Goal: Task Accomplishment & Management: Complete application form

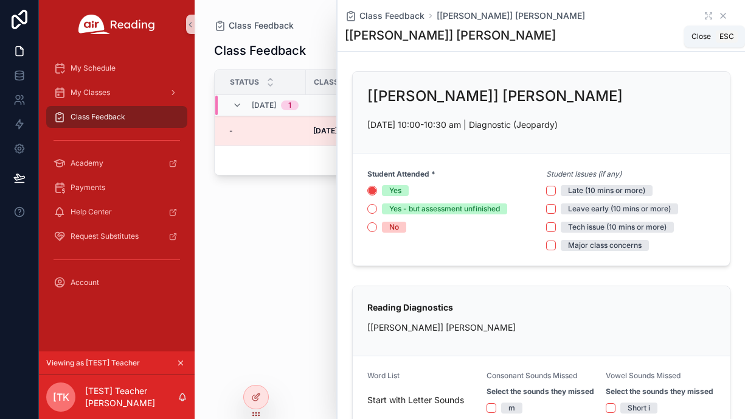
click at [722, 13] on icon "scrollable content" at bounding box center [723, 16] width 10 height 10
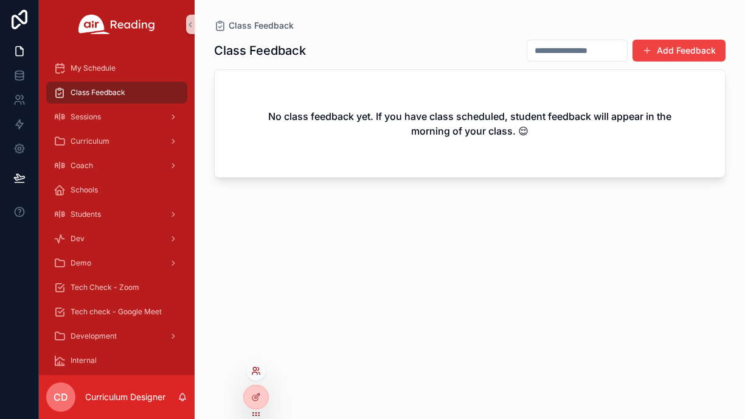
click at [257, 370] on icon at bounding box center [256, 371] width 10 height 10
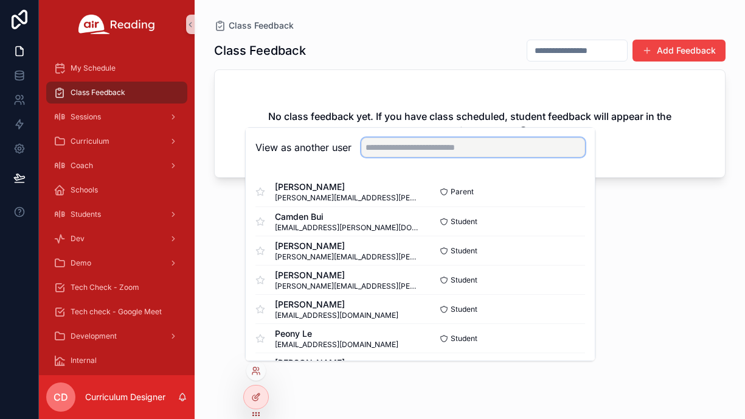
click at [396, 146] on input "text" at bounding box center [473, 146] width 224 height 19
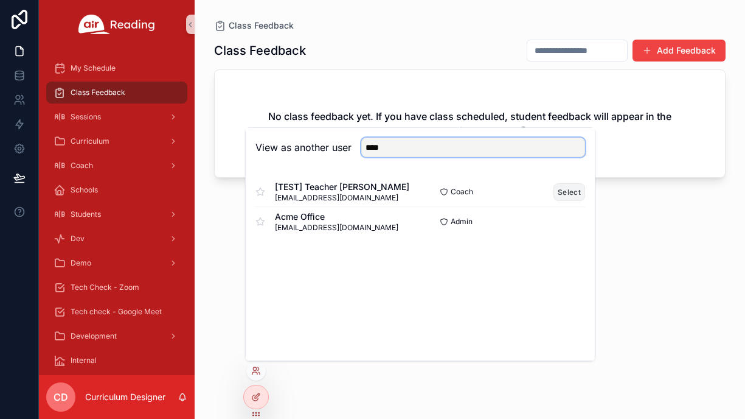
type input "****"
click at [576, 190] on button "Select" at bounding box center [570, 192] width 32 height 18
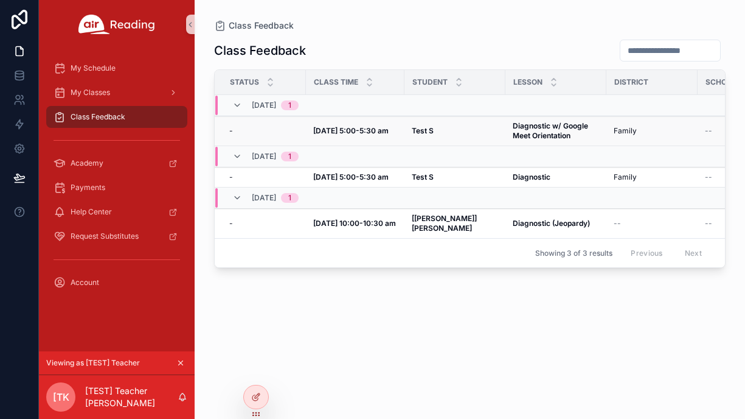
click at [383, 133] on strong "Sep 30, 5:00-5:30 am" at bounding box center [350, 130] width 75 height 9
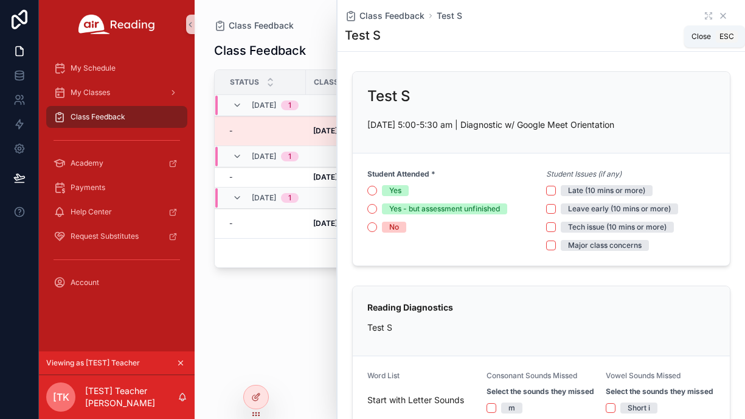
click at [725, 16] on icon "scrollable content" at bounding box center [723, 16] width 10 height 10
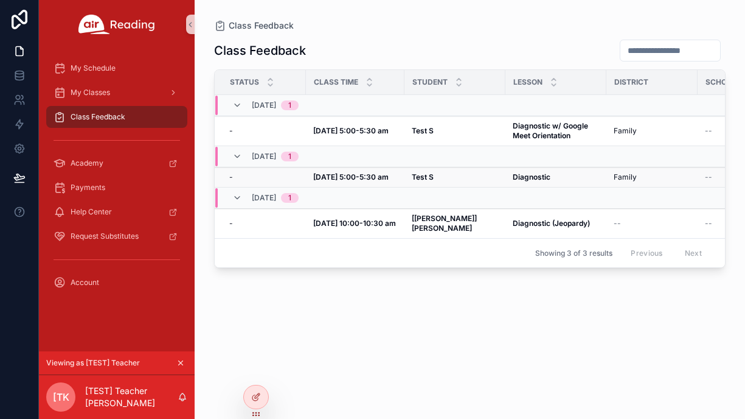
click at [411, 173] on td "Test S Test S" at bounding box center [455, 177] width 101 height 20
click at [321, 173] on strong "Sep 29, 5:00-5:30 am" at bounding box center [350, 176] width 75 height 9
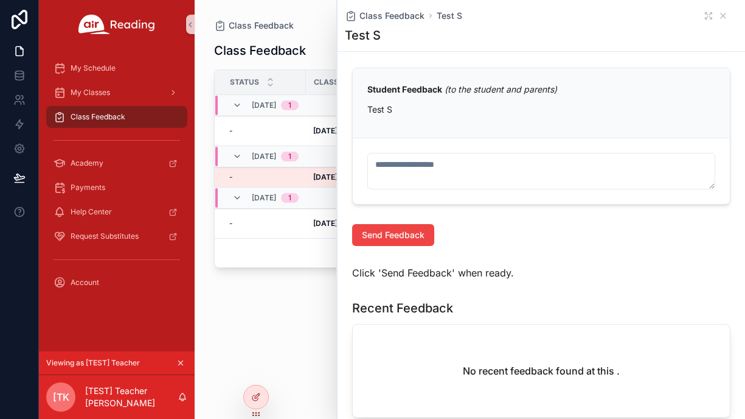
scroll to position [1108, 0]
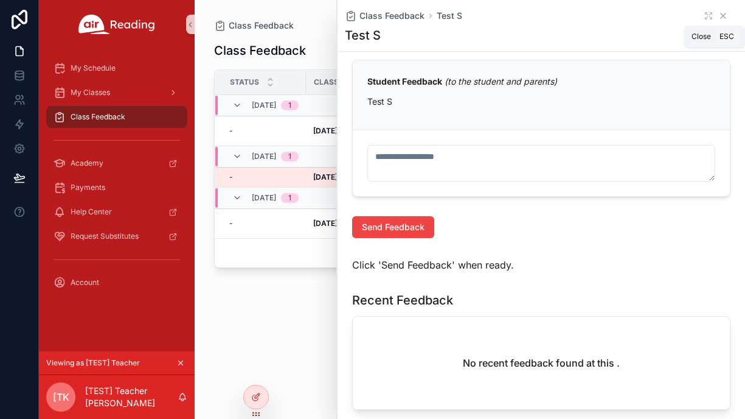
click at [727, 14] on icon "scrollable content" at bounding box center [723, 16] width 10 height 10
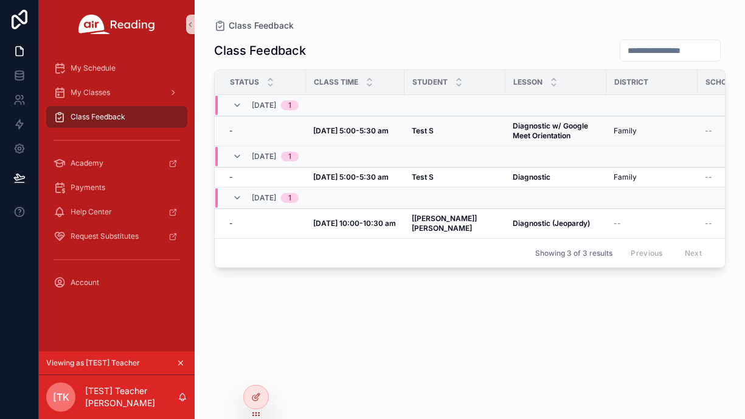
click at [386, 132] on strong "Sep 30, 5:00-5:30 am" at bounding box center [350, 130] width 75 height 9
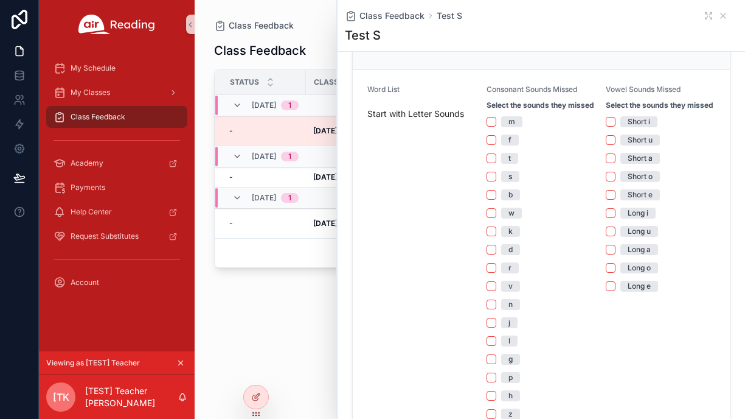
scroll to position [307, 0]
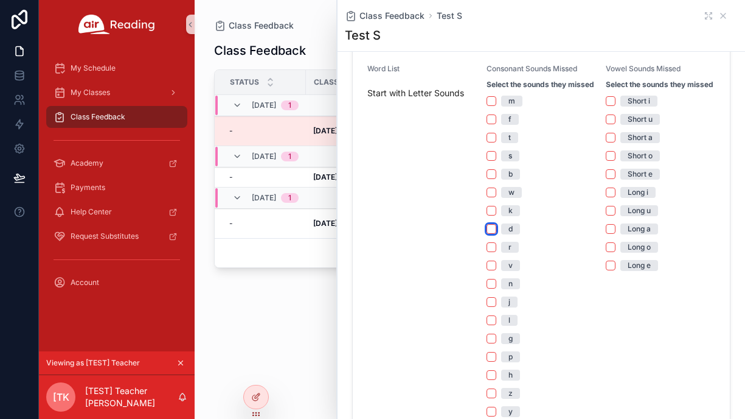
click at [494, 229] on button "d" at bounding box center [492, 229] width 10 height 10
click at [493, 176] on button "b" at bounding box center [492, 174] width 10 height 10
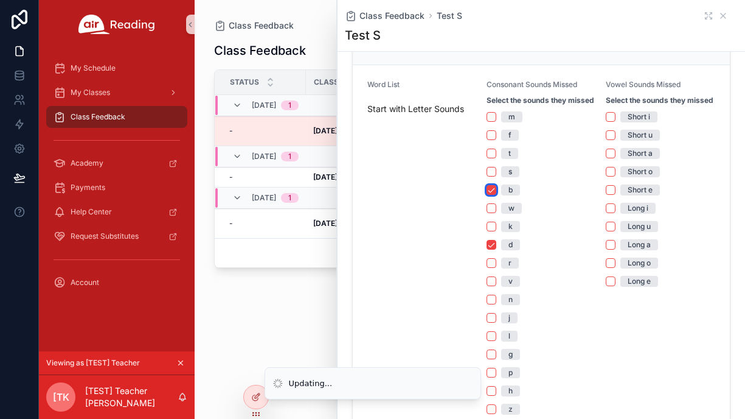
scroll to position [290, 0]
click at [611, 173] on button "Short o" at bounding box center [611, 172] width 10 height 10
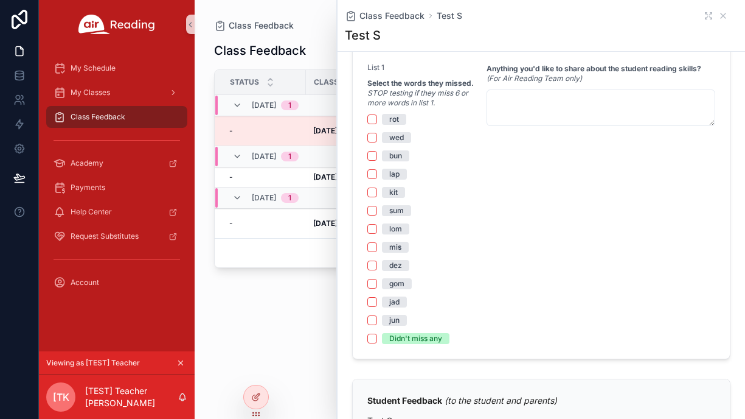
scroll to position [796, 0]
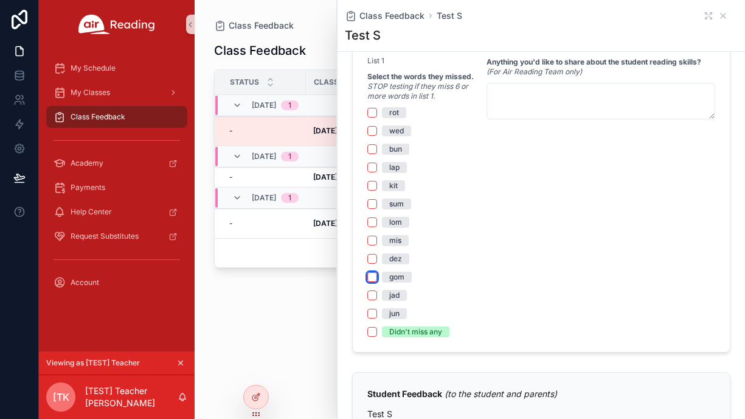
click at [372, 277] on button "gom" at bounding box center [372, 277] width 10 height 10
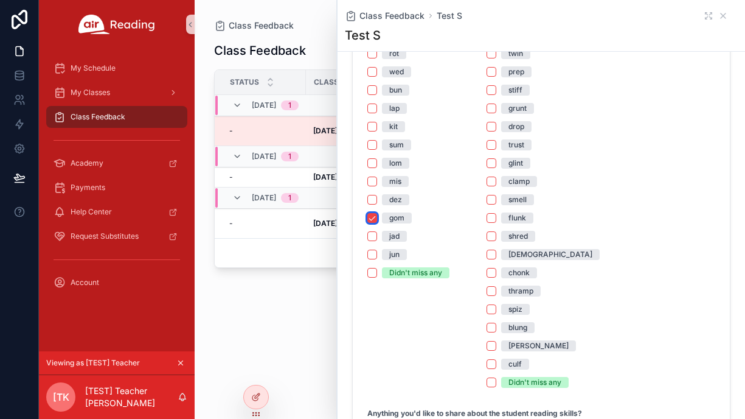
scroll to position [869, 0]
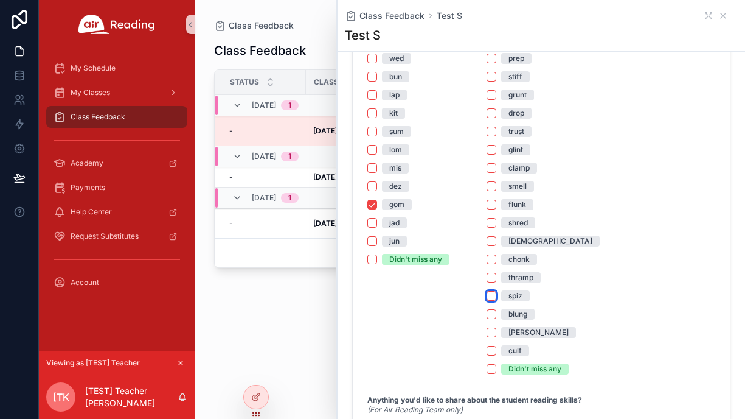
click at [493, 297] on button "spiz" at bounding box center [492, 296] width 10 height 10
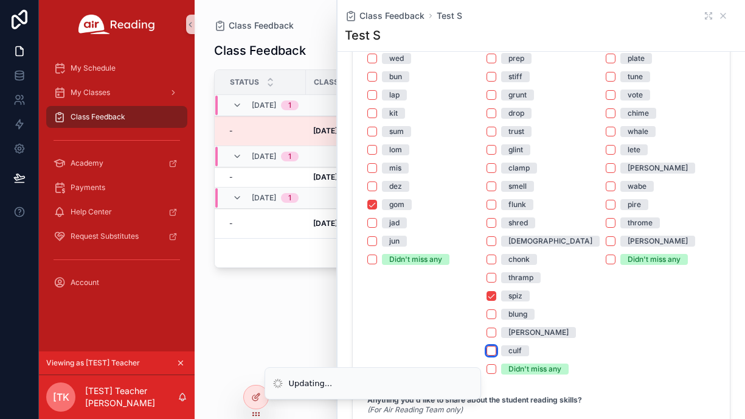
click at [493, 350] on button "culf" at bounding box center [492, 351] width 10 height 10
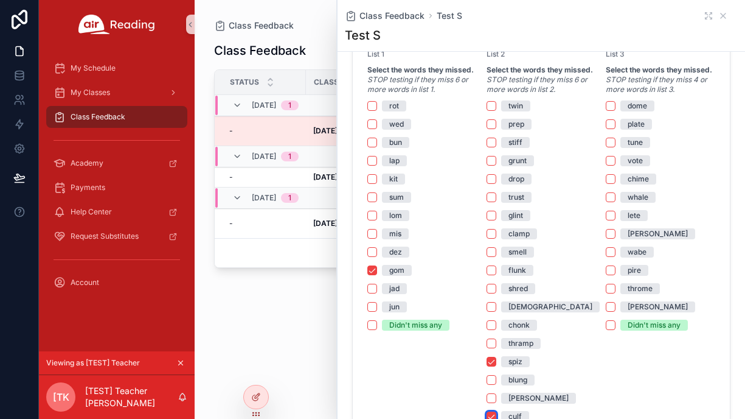
scroll to position [800, 0]
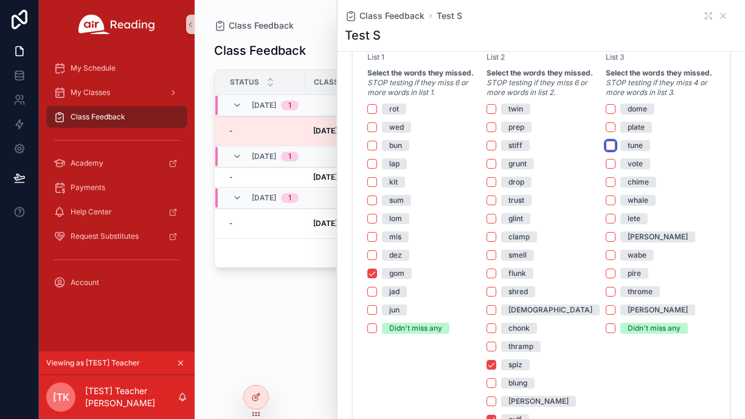
click at [611, 143] on button "tune" at bounding box center [611, 146] width 10 height 10
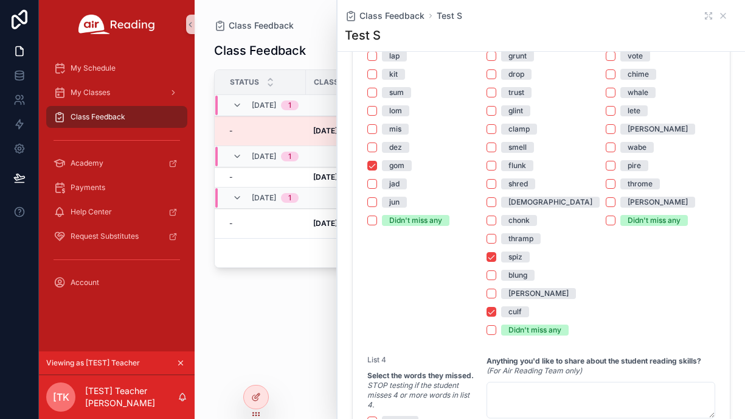
scroll to position [840, 0]
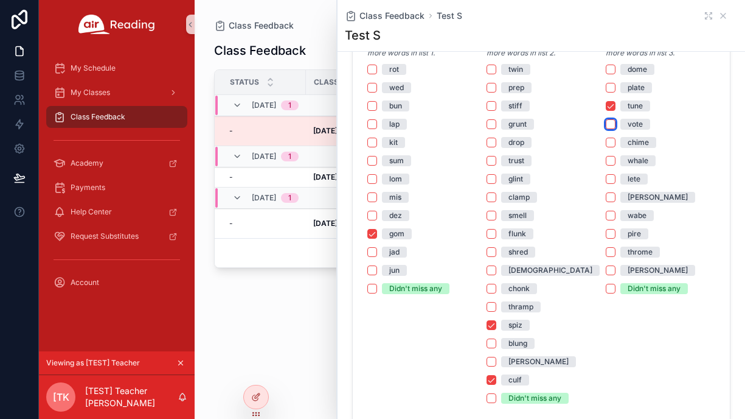
click at [611, 128] on button "vote" at bounding box center [611, 124] width 10 height 10
click at [611, 141] on button "chime" at bounding box center [611, 142] width 10 height 10
click at [611, 164] on button "whale" at bounding box center [611, 161] width 10 height 10
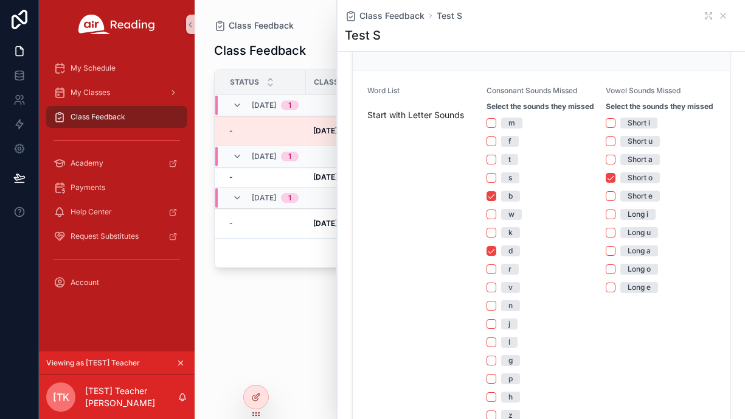
scroll to position [0, 0]
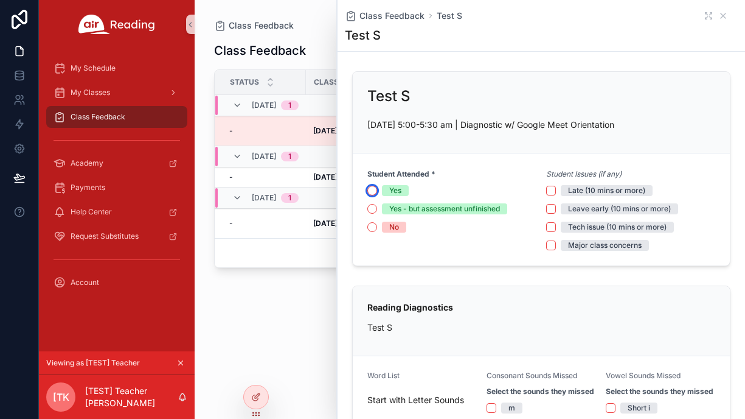
click at [372, 191] on button "Yes" at bounding box center [372, 191] width 10 height 10
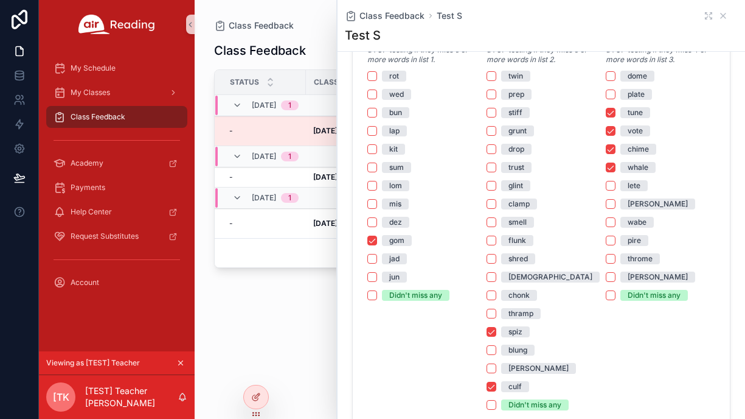
scroll to position [829, 0]
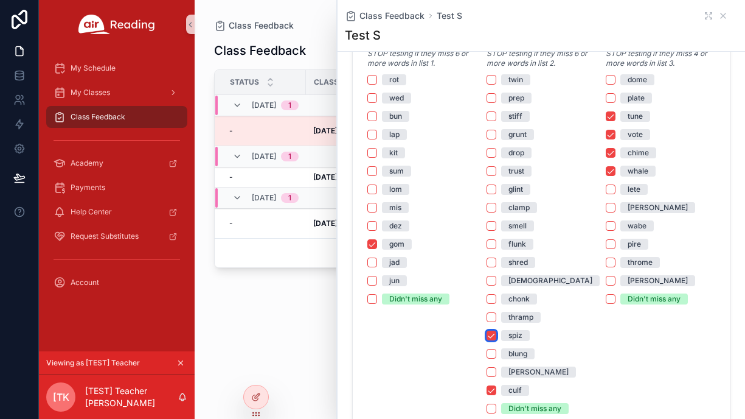
click at [492, 337] on button "spiz" at bounding box center [492, 335] width 10 height 10
click at [490, 389] on button "culf" at bounding box center [492, 390] width 10 height 10
click at [611, 170] on button "whale" at bounding box center [611, 171] width 10 height 10
click at [611, 153] on button "chime" at bounding box center [611, 153] width 10 height 10
click at [612, 139] on div "vote" at bounding box center [661, 134] width 110 height 11
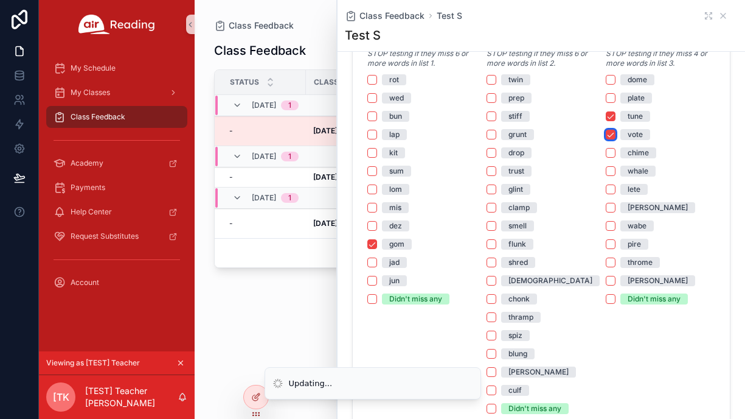
click at [611, 136] on button "vote" at bounding box center [611, 135] width 10 height 10
click at [611, 117] on button "tune" at bounding box center [611, 116] width 10 height 10
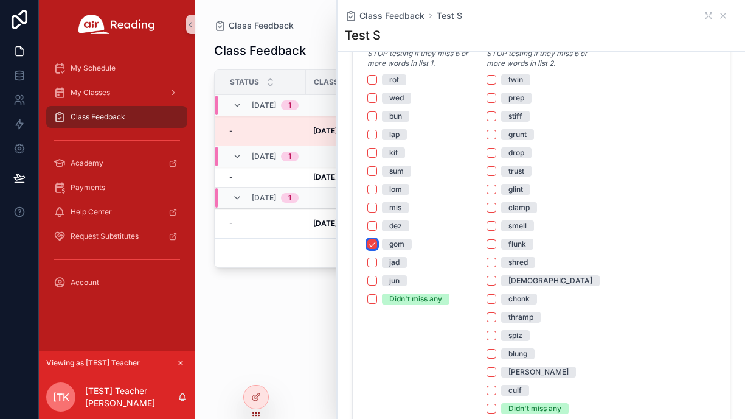
click at [375, 243] on button "gom" at bounding box center [372, 244] width 10 height 10
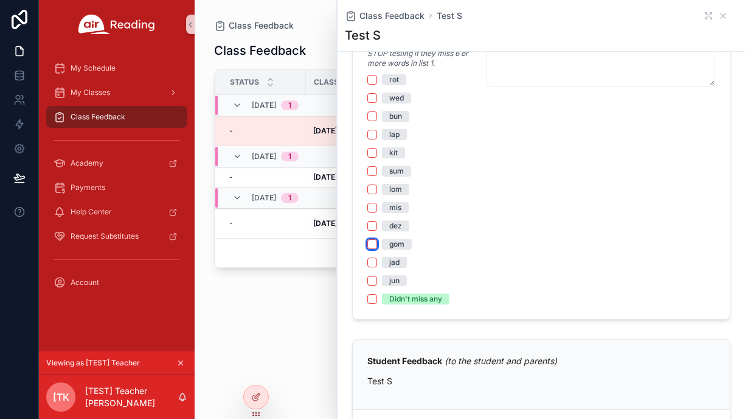
scroll to position [813, 0]
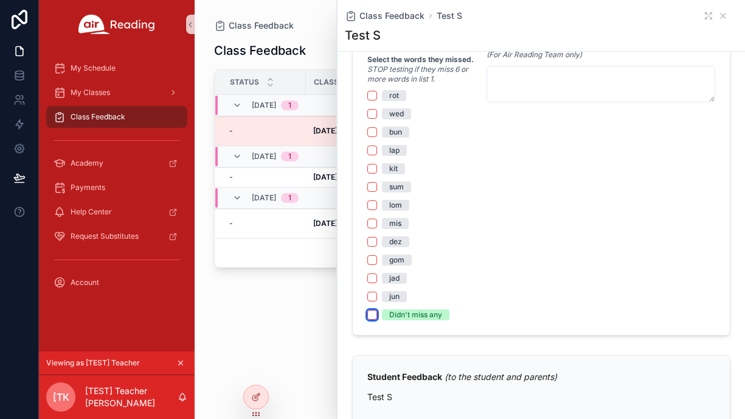
click at [374, 315] on button "Didn't miss any" at bounding box center [372, 315] width 10 height 10
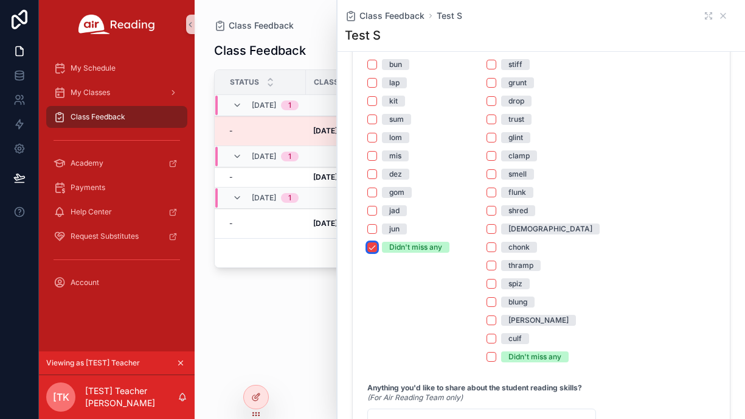
scroll to position [884, 0]
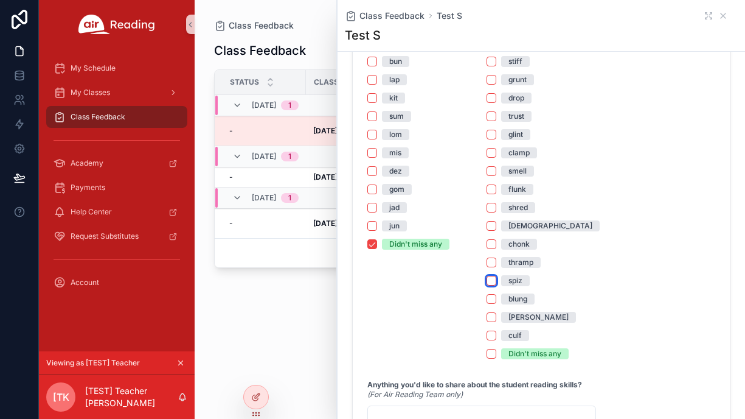
click at [495, 279] on button "spiz" at bounding box center [492, 281] width 10 height 10
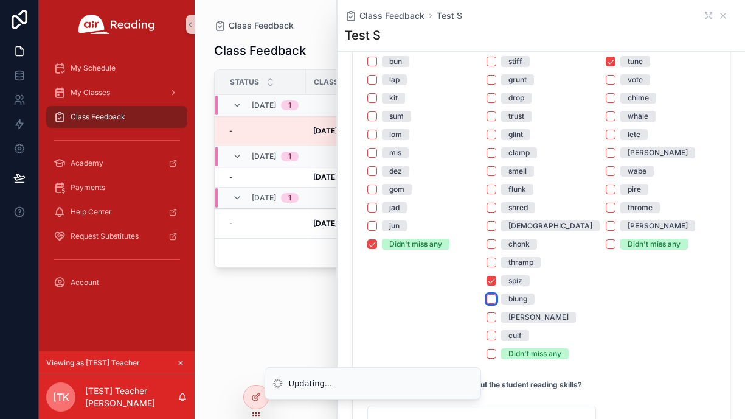
click at [494, 296] on button "blung" at bounding box center [492, 299] width 10 height 10
click at [493, 315] on button "[PERSON_NAME]" at bounding box center [492, 317] width 10 height 10
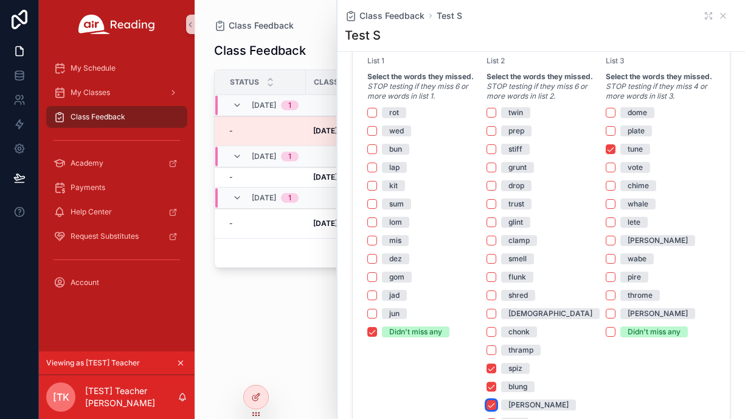
scroll to position [797, 0]
click at [614, 167] on button "vote" at bounding box center [611, 167] width 10 height 10
click at [613, 186] on button "chime" at bounding box center [611, 185] width 10 height 10
click at [612, 203] on button "whale" at bounding box center [611, 203] width 10 height 10
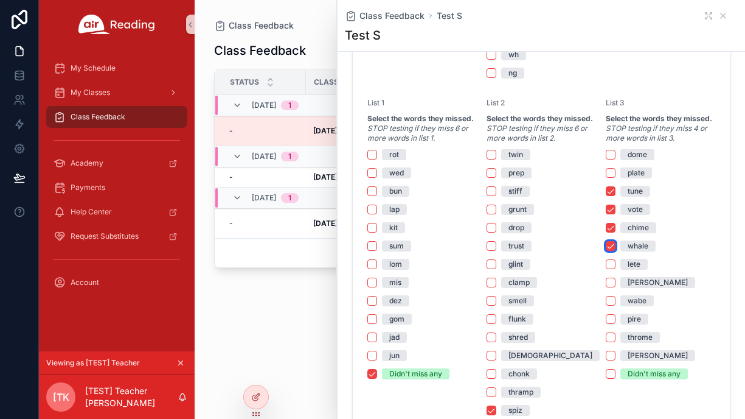
scroll to position [773, 0]
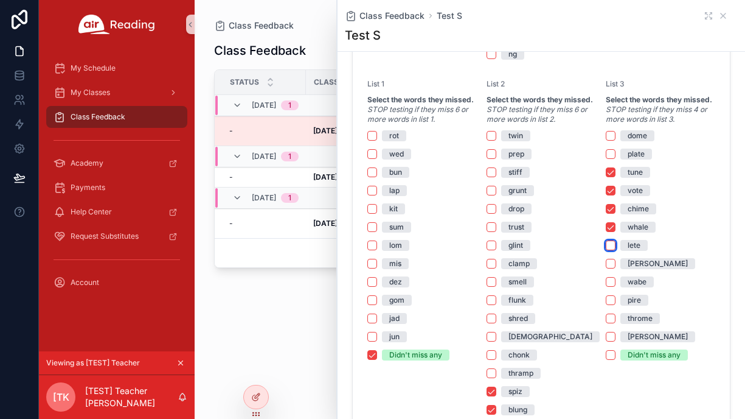
click at [613, 246] on button "lete" at bounding box center [611, 245] width 10 height 10
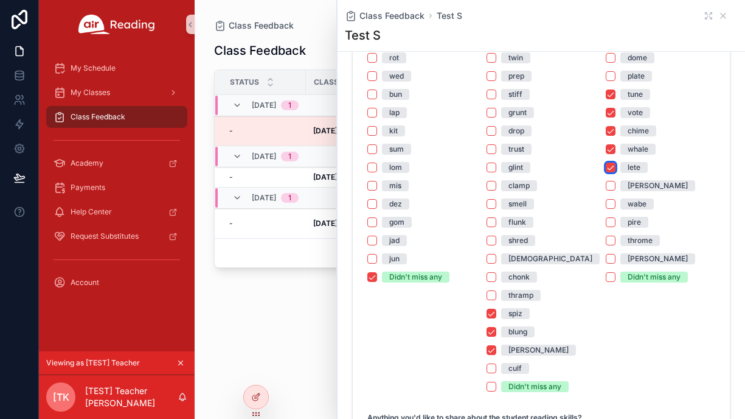
scroll to position [844, 0]
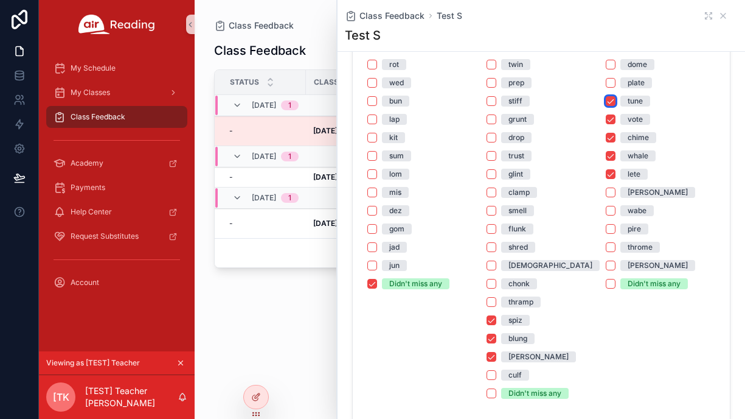
click at [608, 102] on button "tune" at bounding box center [611, 101] width 10 height 10
click at [610, 116] on button "vote" at bounding box center [611, 119] width 10 height 10
click at [610, 131] on div "dome plate tune vote chime whale lete pruse wabe pire throme bline Didn't miss …" at bounding box center [661, 174] width 110 height 230
click at [611, 137] on button "chime" at bounding box center [611, 138] width 10 height 10
click at [611, 156] on button "whale" at bounding box center [611, 156] width 10 height 10
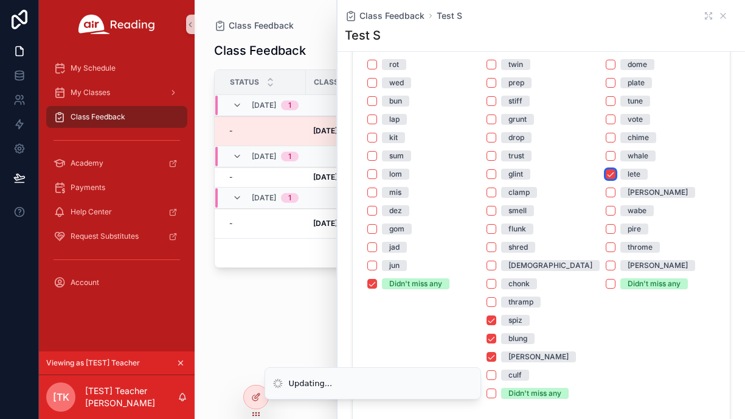
click at [611, 175] on button "lete" at bounding box center [611, 174] width 10 height 10
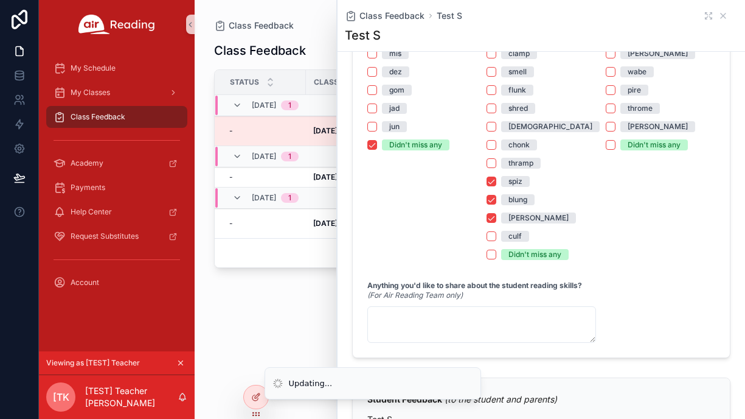
scroll to position [980, 0]
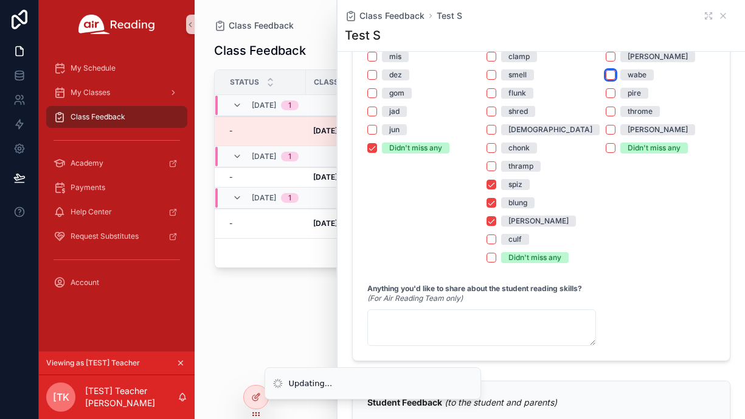
click at [612, 74] on button "wabe" at bounding box center [611, 75] width 10 height 10
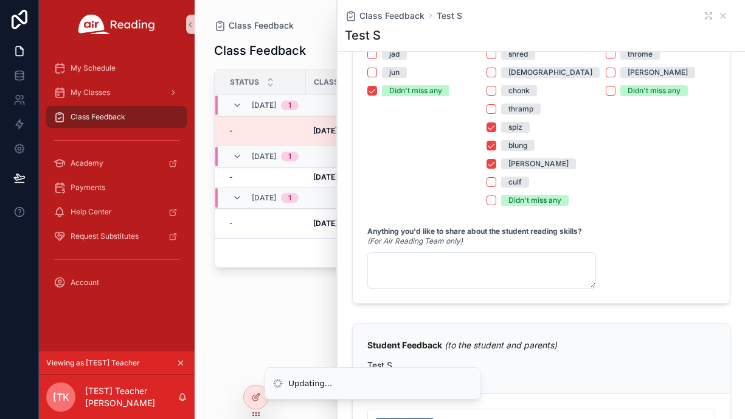
scroll to position [1039, 0]
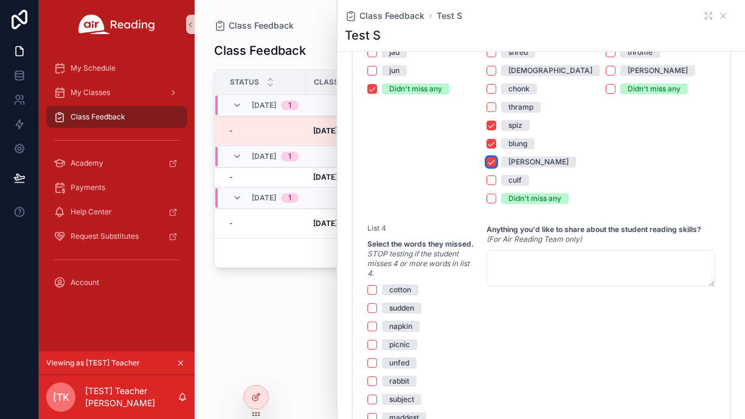
click at [492, 162] on button "[PERSON_NAME]" at bounding box center [492, 162] width 10 height 10
click at [495, 142] on button "blung" at bounding box center [492, 144] width 10 height 10
click at [494, 127] on button "spiz" at bounding box center [492, 125] width 10 height 10
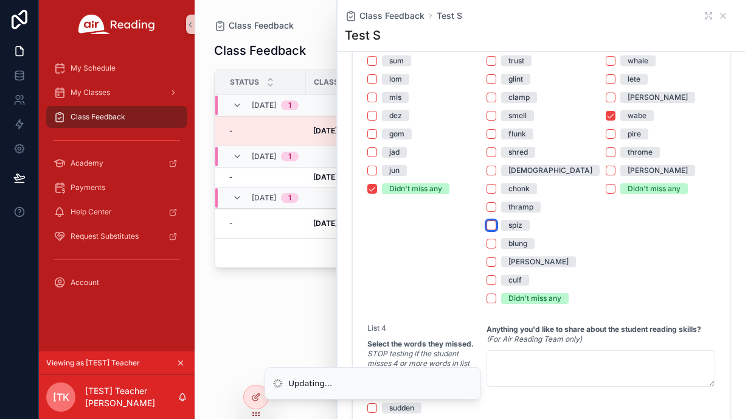
scroll to position [864, 0]
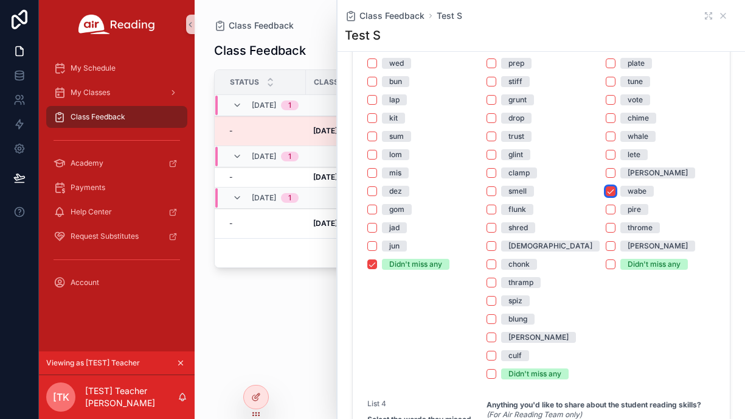
click at [609, 192] on button "wabe" at bounding box center [611, 191] width 10 height 10
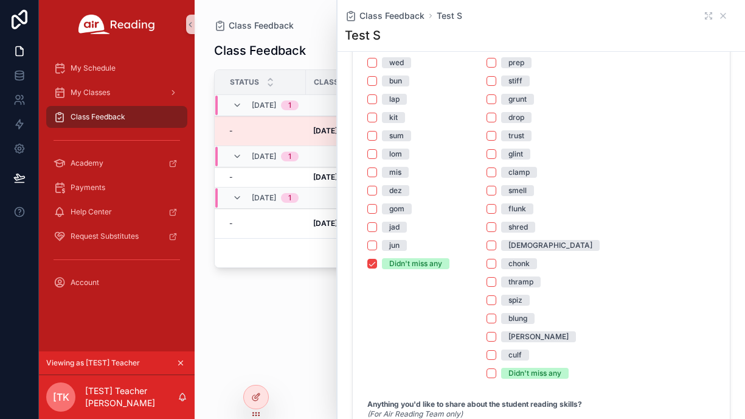
scroll to position [904, 0]
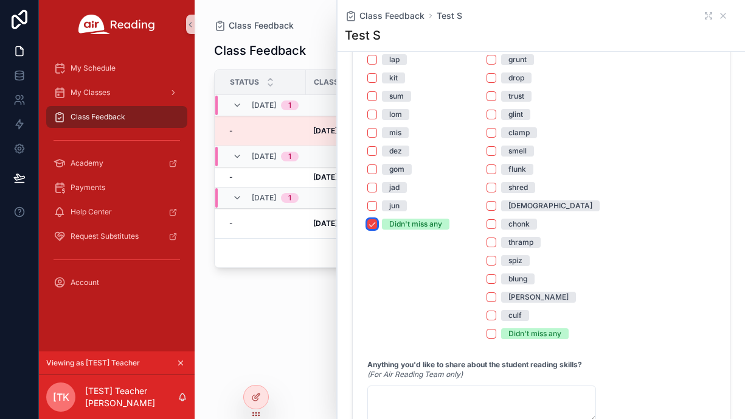
click at [373, 223] on button "Didn't miss any" at bounding box center [372, 224] width 10 height 10
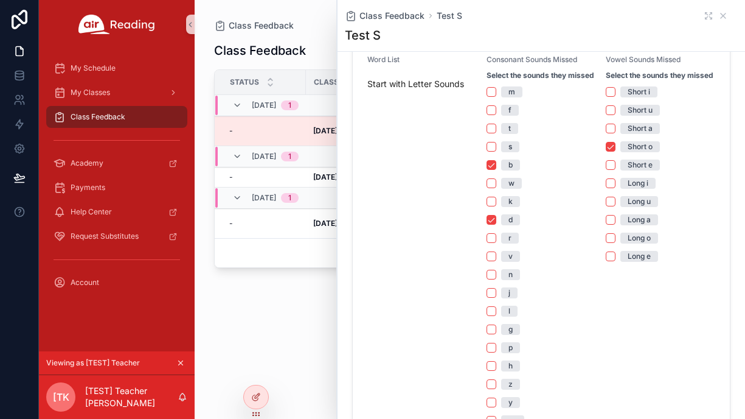
scroll to position [311, 0]
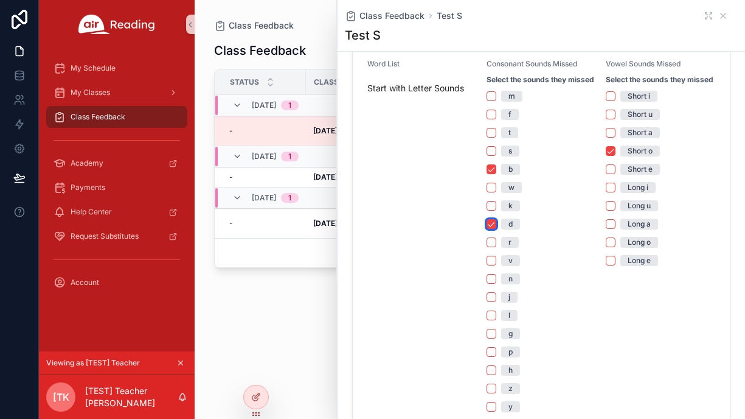
click at [490, 223] on button "d" at bounding box center [492, 224] width 10 height 10
click at [494, 169] on button "b" at bounding box center [492, 169] width 10 height 10
click at [614, 149] on button "Short o" at bounding box center [611, 151] width 10 height 10
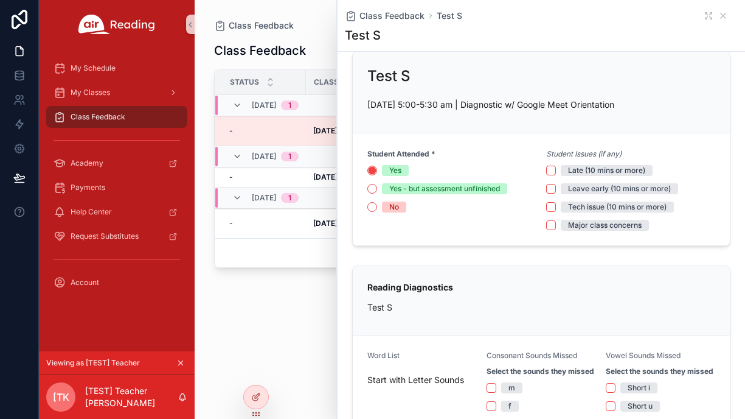
scroll to position [13, 0]
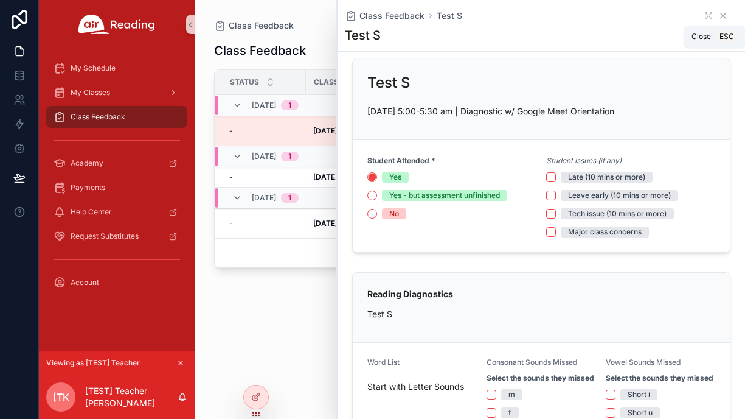
click at [725, 16] on icon "scrollable content" at bounding box center [723, 15] width 5 height 5
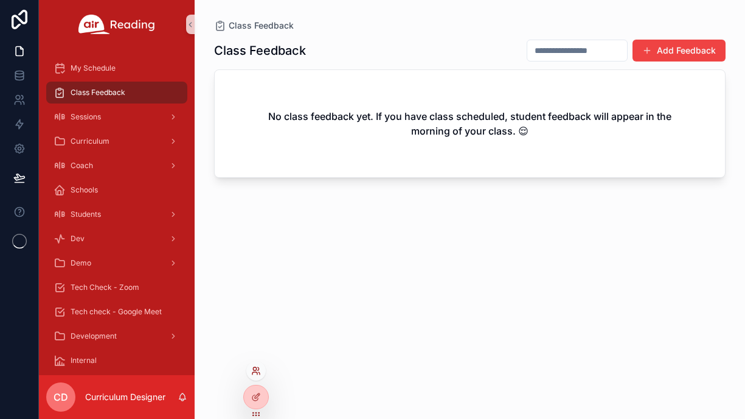
click at [256, 367] on icon at bounding box center [254, 368] width 3 height 3
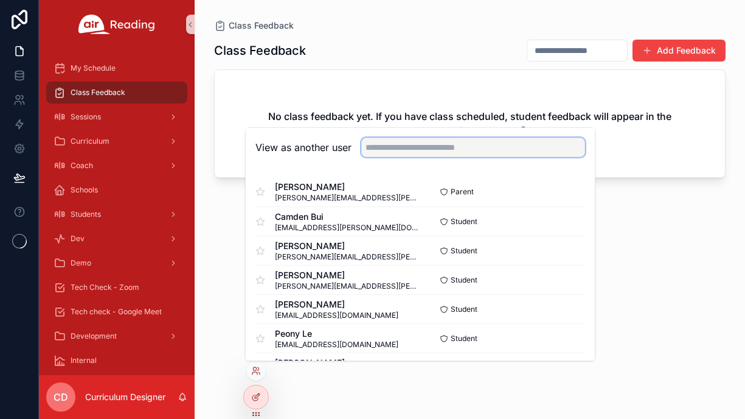
click at [387, 147] on input "text" at bounding box center [473, 146] width 224 height 19
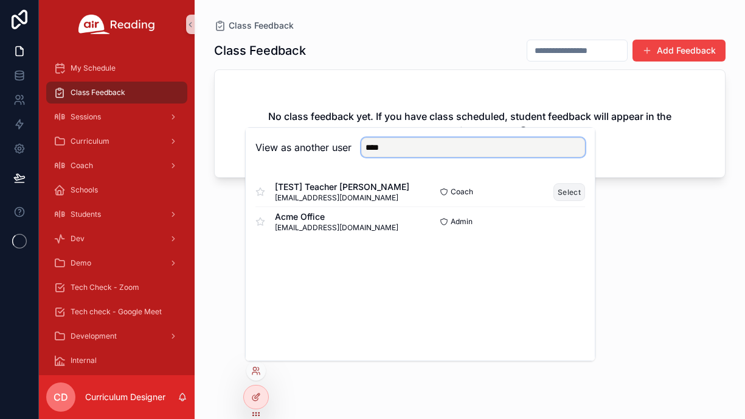
type input "****"
click at [562, 192] on button "Select" at bounding box center [570, 192] width 32 height 18
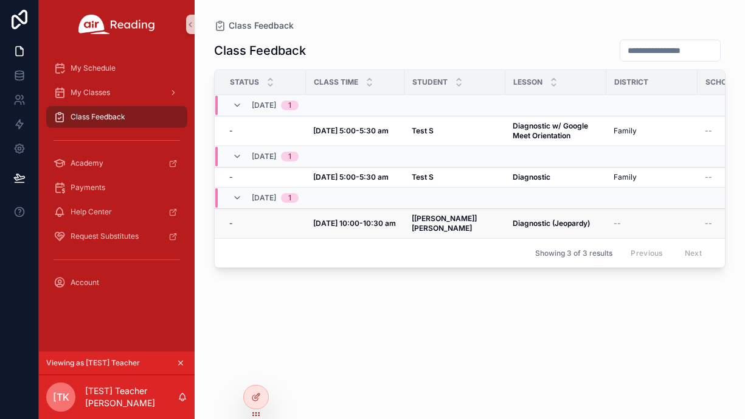
click at [363, 219] on strong "Sep 10, 10:00-10:30 am" at bounding box center [354, 222] width 83 height 9
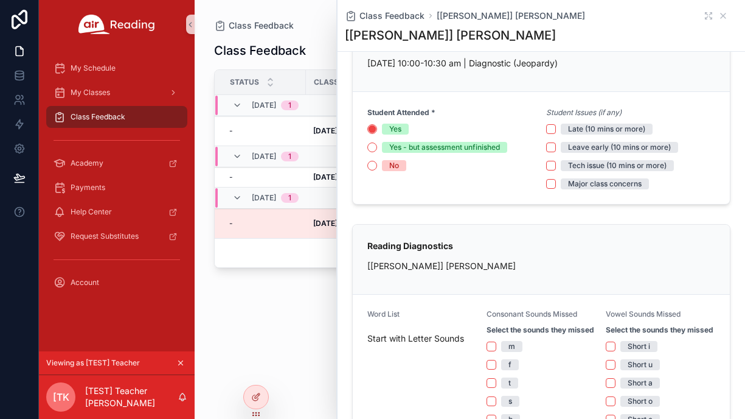
scroll to position [71, 0]
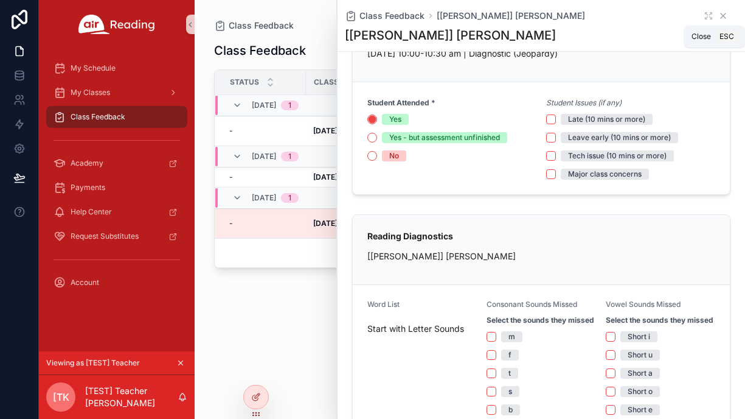
click at [725, 12] on icon "scrollable content" at bounding box center [723, 16] width 10 height 10
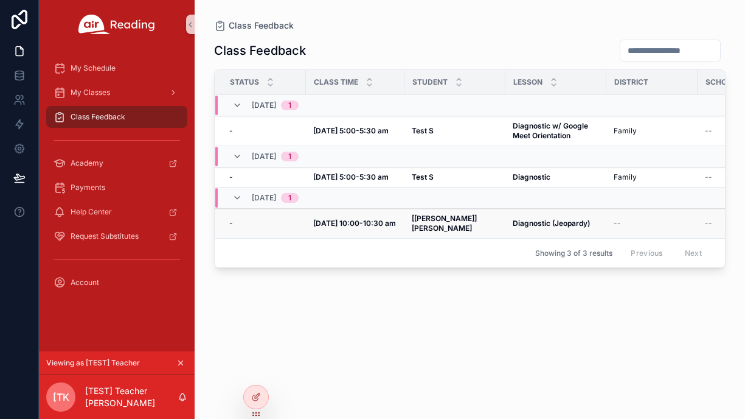
click at [386, 223] on span "[DATE] 10:00-10:30 am" at bounding box center [354, 223] width 83 height 10
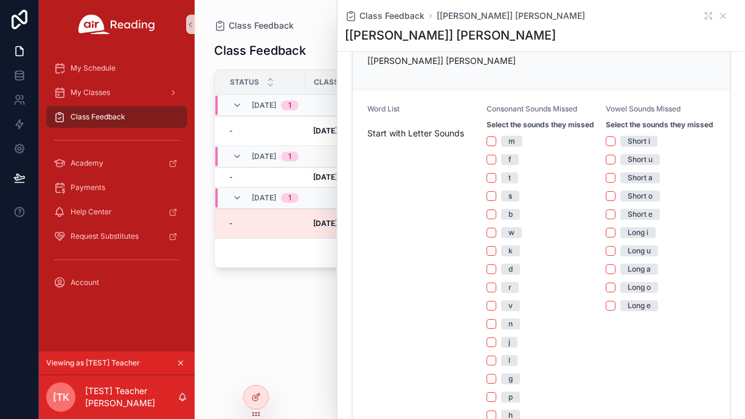
scroll to position [277, 0]
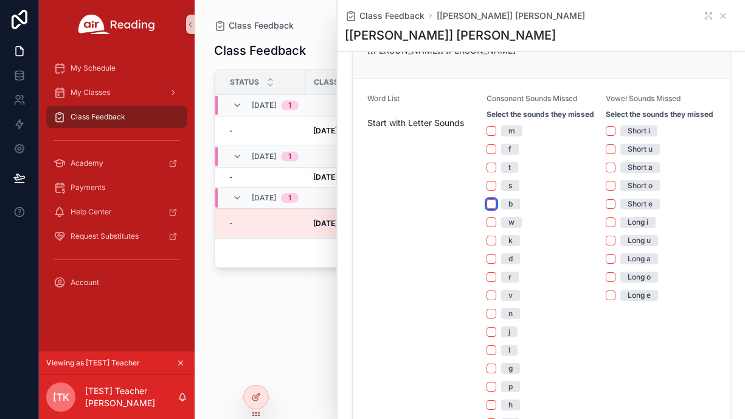
click at [492, 203] on button "b" at bounding box center [492, 204] width 10 height 10
click at [493, 260] on button "d" at bounding box center [492, 259] width 10 height 10
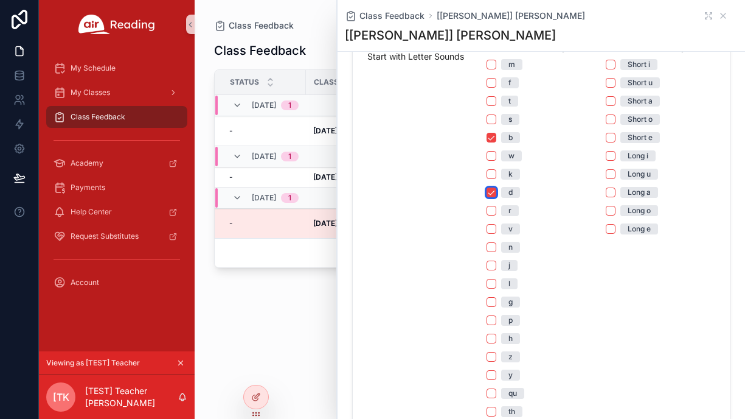
scroll to position [320, 0]
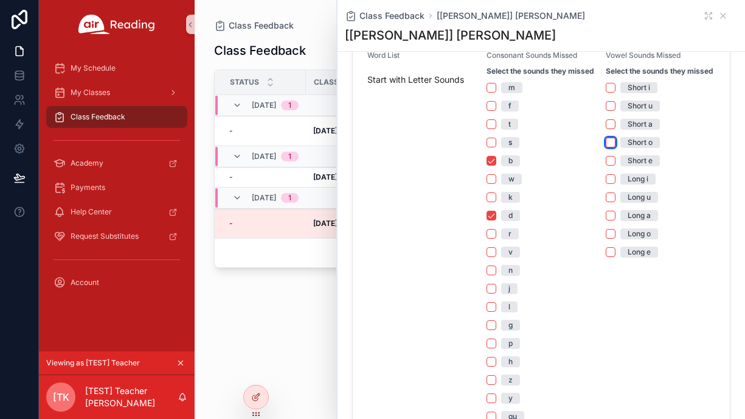
click at [611, 142] on button "Short o" at bounding box center [611, 142] width 10 height 10
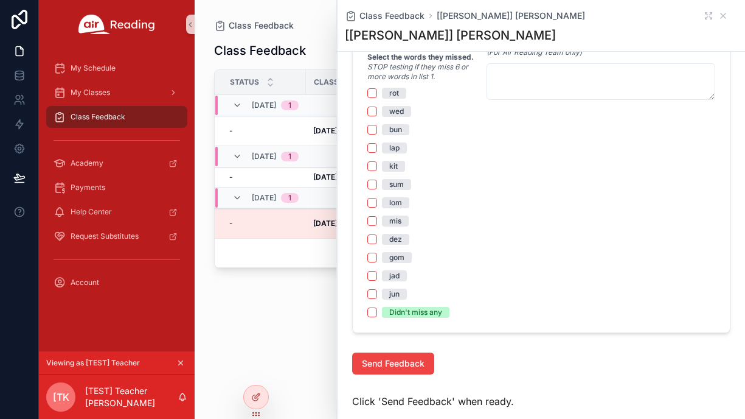
scroll to position [818, 0]
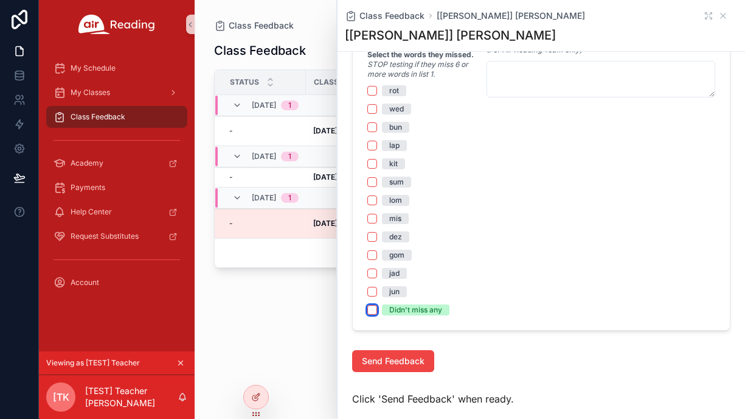
click at [372, 312] on button "Didn't miss any" at bounding box center [372, 310] width 10 height 10
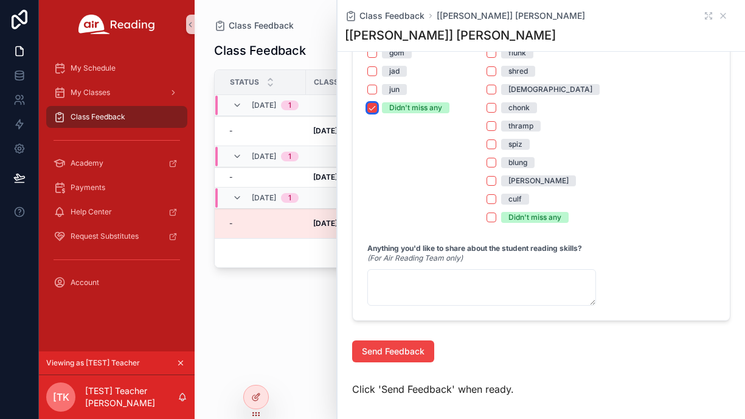
scroll to position [1023, 0]
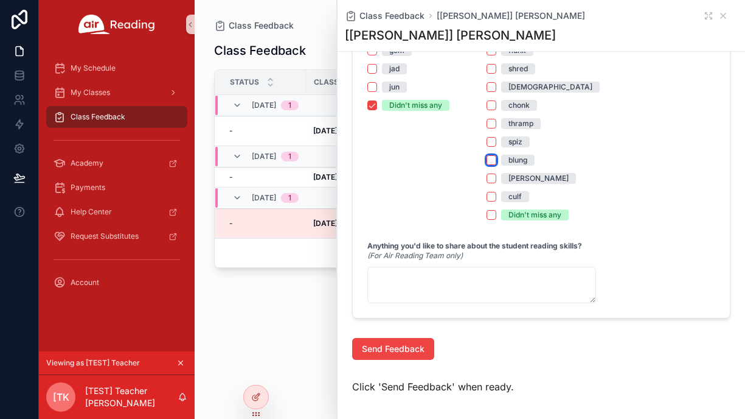
click at [492, 161] on button "blung" at bounding box center [492, 160] width 10 height 10
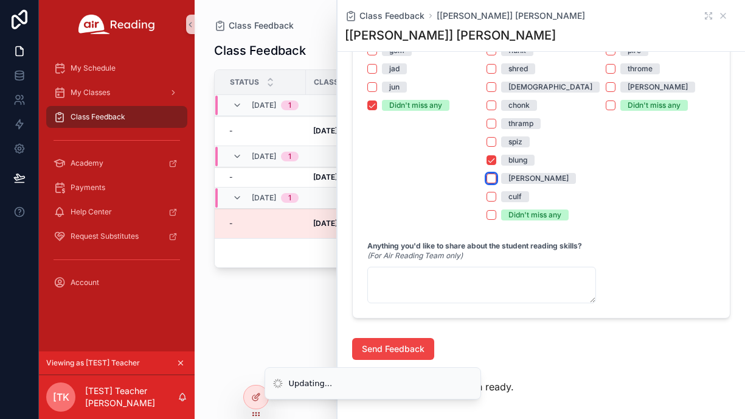
click at [492, 179] on button "[PERSON_NAME]" at bounding box center [492, 178] width 10 height 10
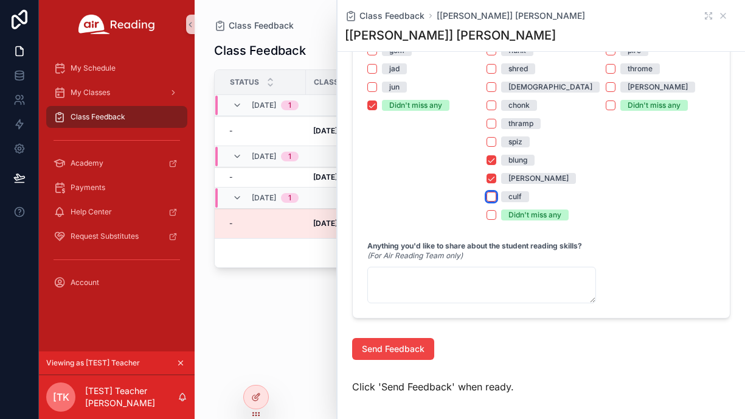
click at [493, 199] on button "culf" at bounding box center [492, 197] width 10 height 10
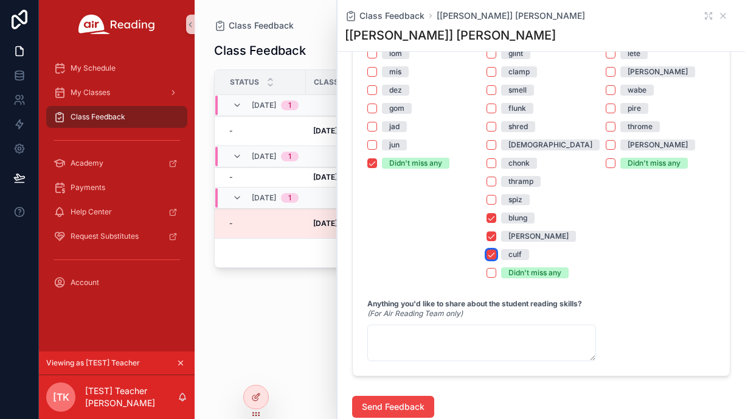
scroll to position [971, 0]
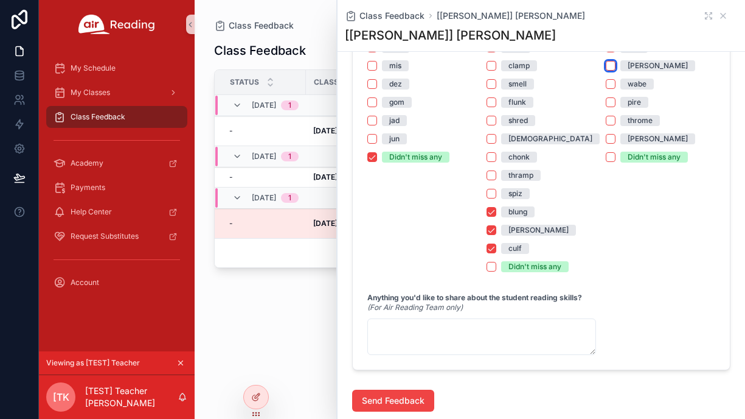
click at [612, 67] on button "[PERSON_NAME]" at bounding box center [611, 66] width 10 height 10
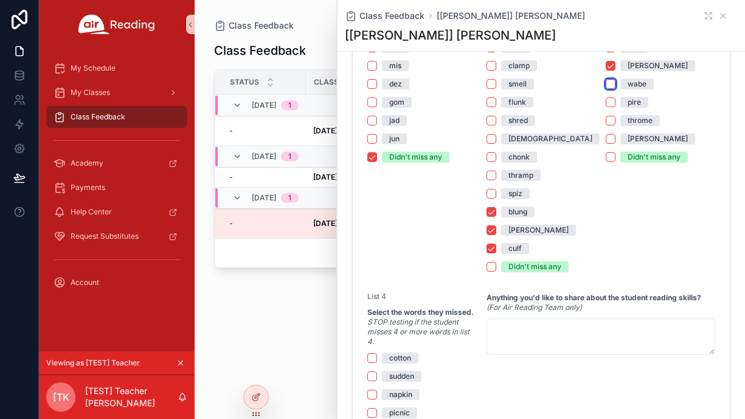
click at [611, 83] on button "wabe" at bounding box center [611, 84] width 10 height 10
click at [611, 100] on button "pire" at bounding box center [611, 102] width 10 height 10
click at [611, 120] on button "throme" at bounding box center [611, 121] width 10 height 10
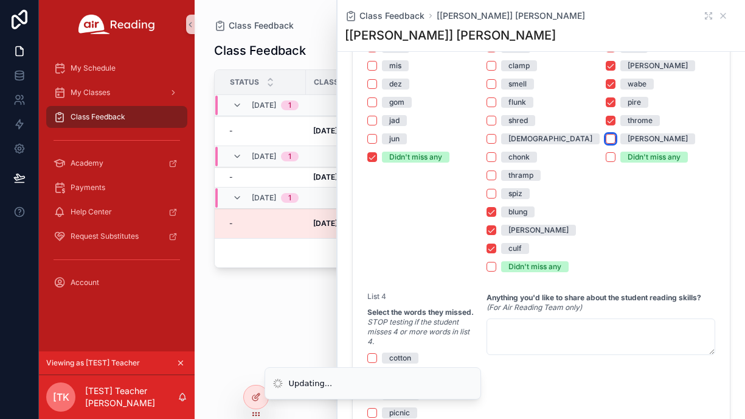
click at [611, 138] on button "[PERSON_NAME]" at bounding box center [611, 139] width 10 height 10
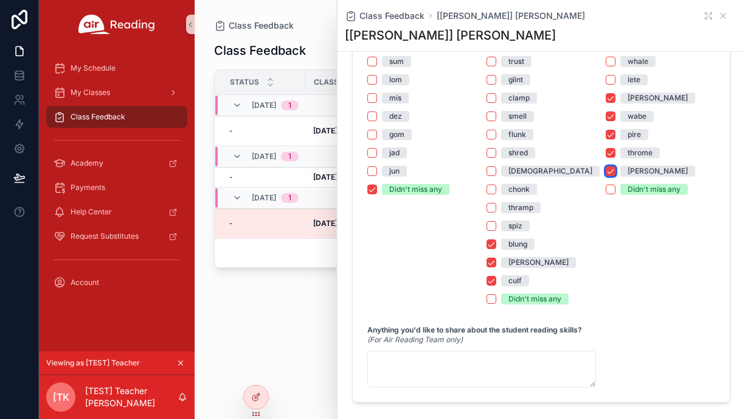
scroll to position [932, 0]
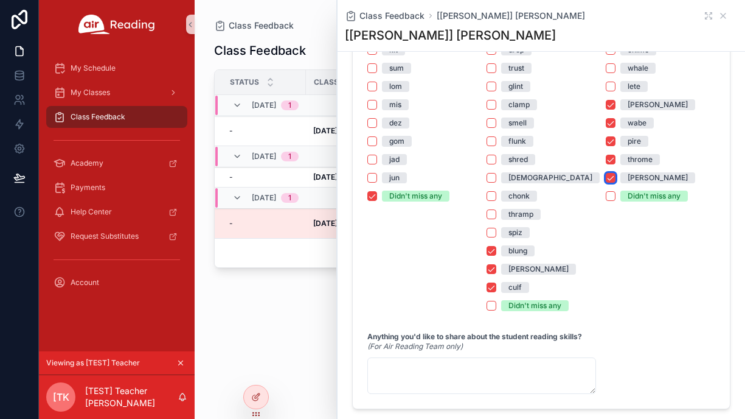
click at [612, 180] on button "[PERSON_NAME]" at bounding box center [611, 178] width 10 height 10
click at [613, 85] on button "lete" at bounding box center [611, 87] width 10 height 10
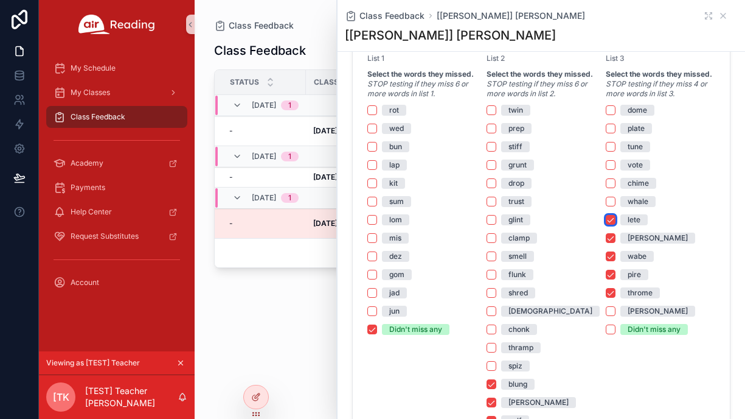
scroll to position [790, 0]
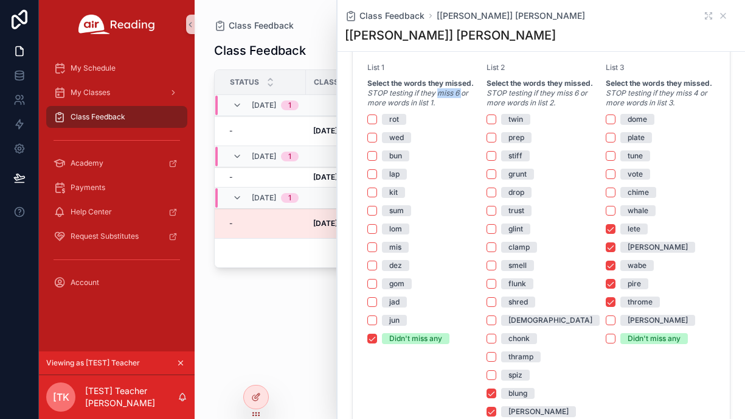
drag, startPoint x: 439, startPoint y: 93, endPoint x: 464, endPoint y: 93, distance: 24.9
click at [464, 93] on em "STOP testing if they miss 6 or more words in list 1." at bounding box center [417, 97] width 101 height 19
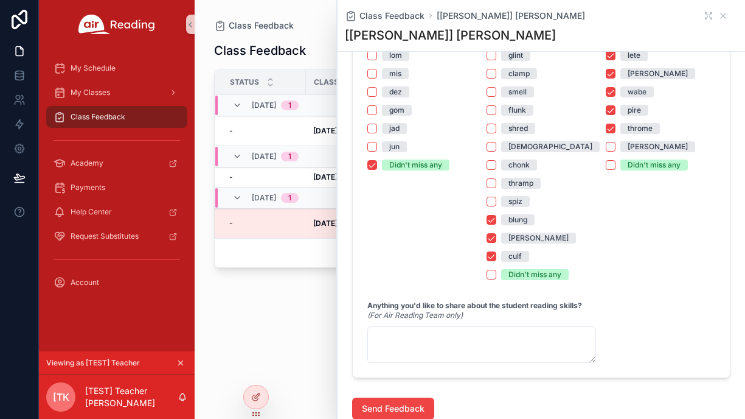
scroll to position [1080, 0]
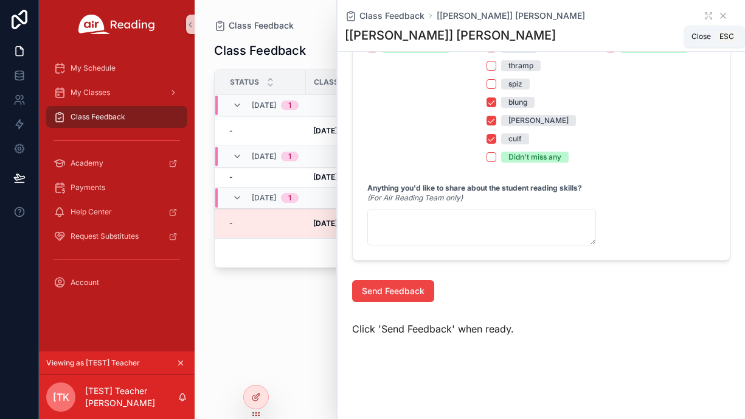
click at [725, 16] on icon "scrollable content" at bounding box center [723, 16] width 10 height 10
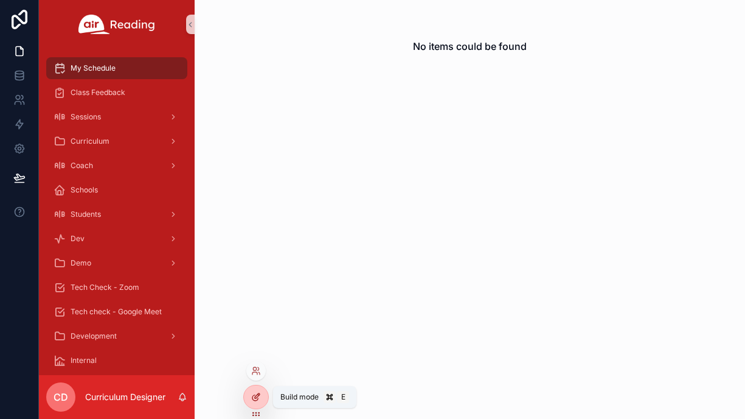
click at [255, 397] on icon at bounding box center [257, 395] width 5 height 5
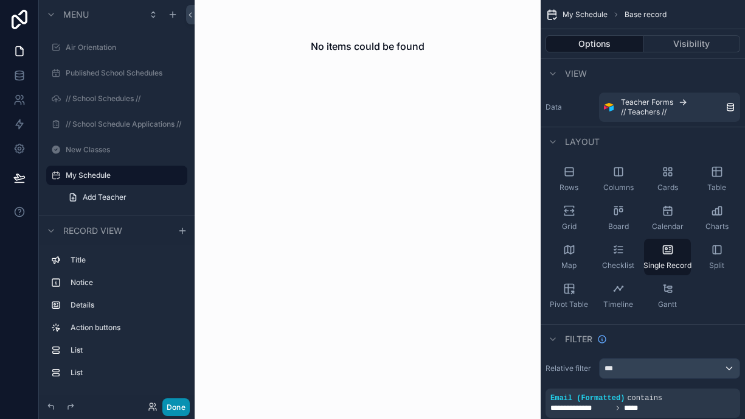
click at [184, 407] on button "Done" at bounding box center [175, 407] width 27 height 18
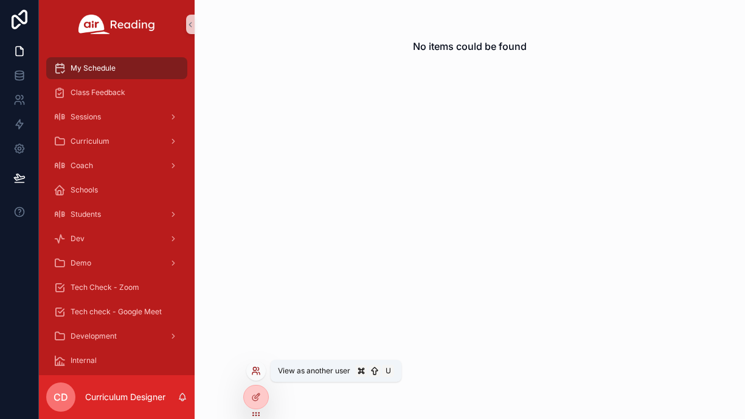
click at [256, 372] on icon at bounding box center [254, 373] width 5 height 2
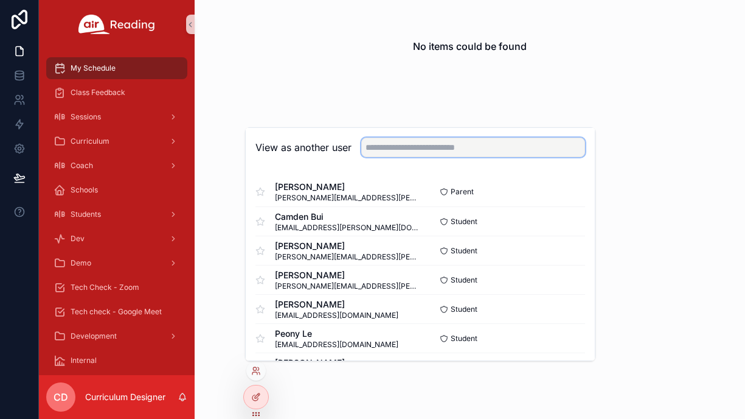
click at [377, 146] on input "text" at bounding box center [473, 146] width 224 height 19
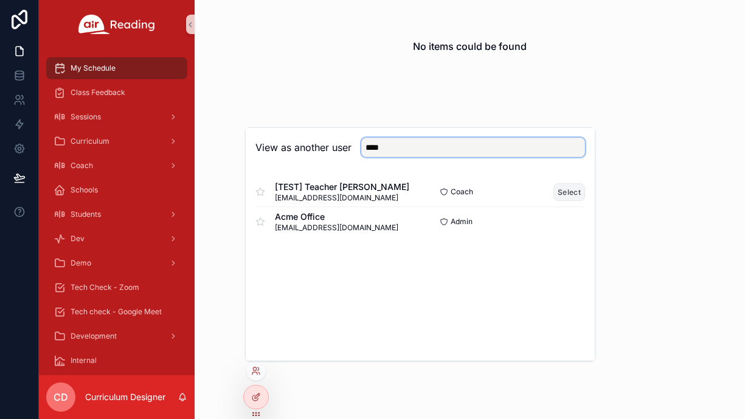
type input "****"
click at [576, 187] on button "Select" at bounding box center [570, 192] width 32 height 18
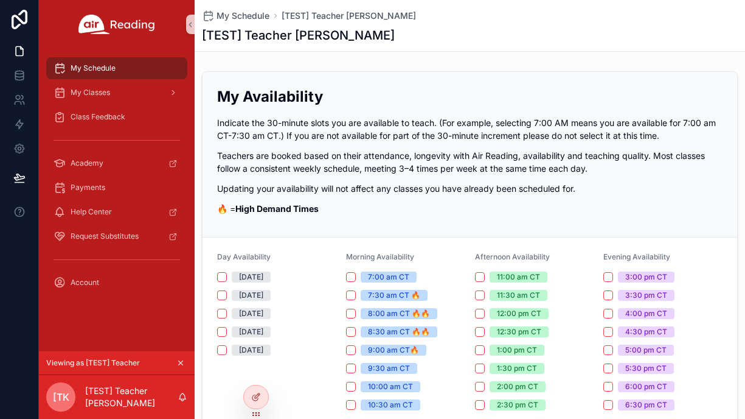
scroll to position [5, 0]
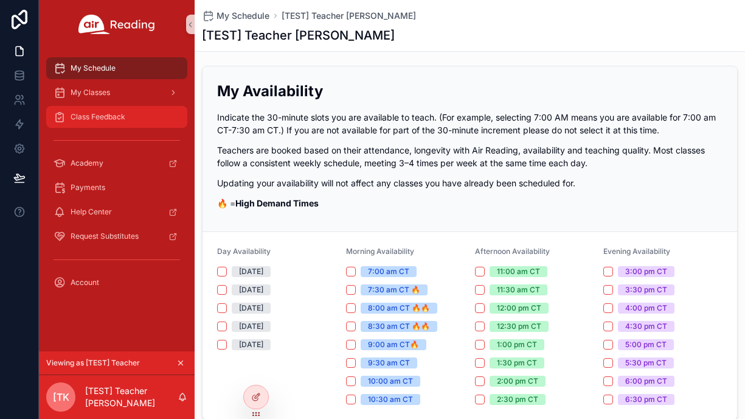
click at [104, 113] on span "Class Feedback" at bounding box center [98, 117] width 55 height 10
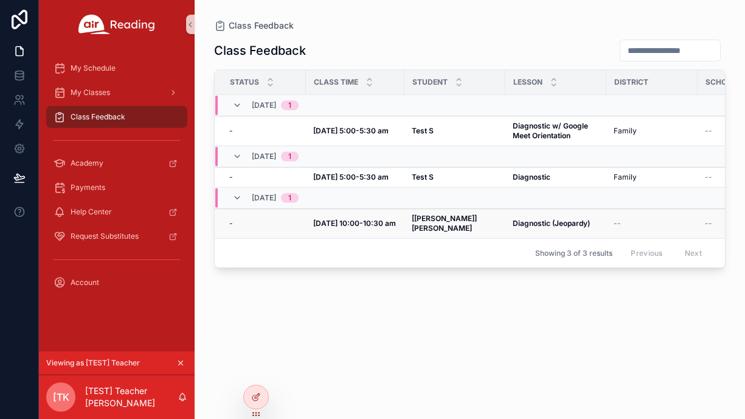
click at [391, 218] on strong "[DATE] 10:00-10:30 am" at bounding box center [354, 222] width 83 height 9
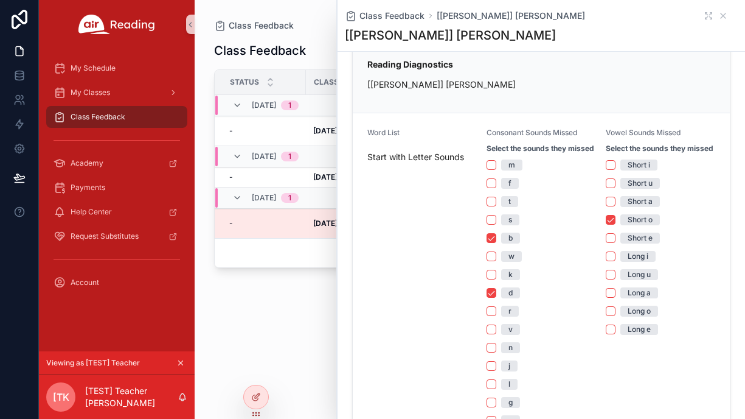
scroll to position [259, 0]
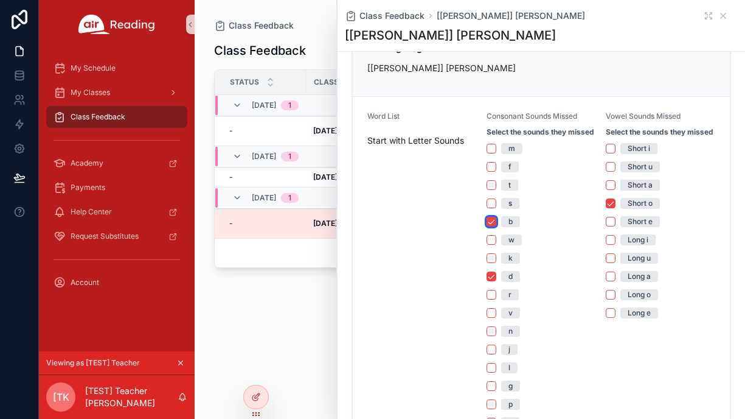
click at [491, 221] on button "b" at bounding box center [492, 222] width 10 height 10
click at [491, 276] on button "d" at bounding box center [492, 276] width 10 height 10
click at [610, 205] on button "Short o" at bounding box center [611, 203] width 10 height 10
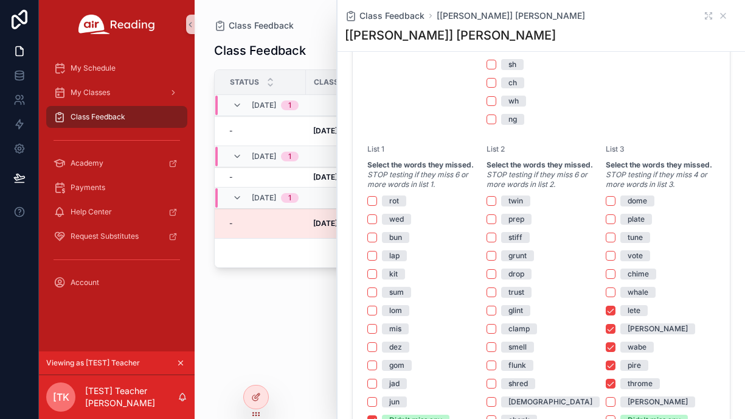
scroll to position [764, 0]
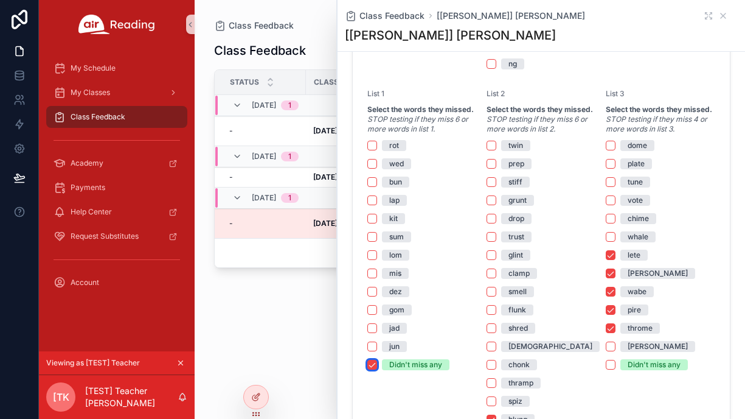
click at [372, 363] on button "Didn't miss any" at bounding box center [372, 365] width 10 height 10
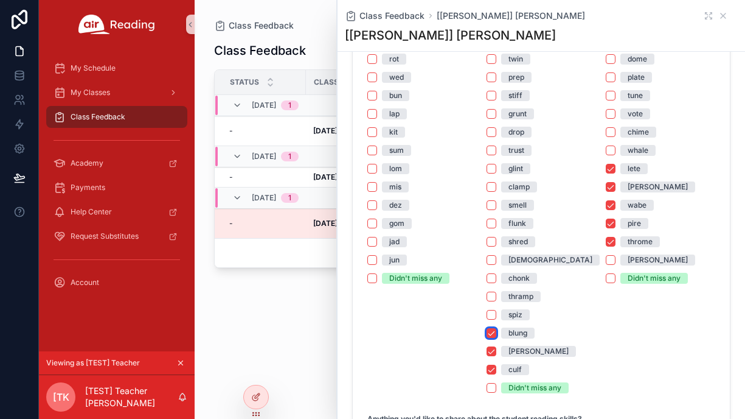
click at [493, 333] on button "blung" at bounding box center [492, 333] width 10 height 10
click at [493, 350] on button "[PERSON_NAME]" at bounding box center [492, 351] width 10 height 10
click at [492, 368] on button "culf" at bounding box center [492, 369] width 10 height 10
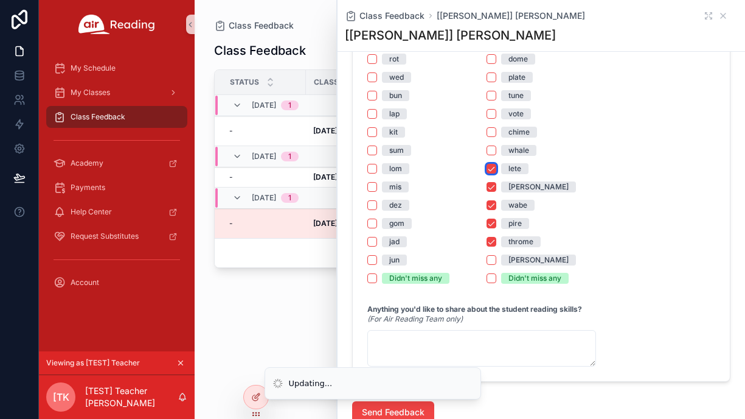
click at [490, 167] on button "lete" at bounding box center [492, 169] width 10 height 10
click at [492, 187] on button "[PERSON_NAME]" at bounding box center [492, 187] width 10 height 10
click at [492, 205] on button "wabe" at bounding box center [492, 205] width 10 height 10
click at [492, 223] on button "pire" at bounding box center [492, 223] width 10 height 10
click at [491, 240] on button "throme" at bounding box center [492, 242] width 10 height 10
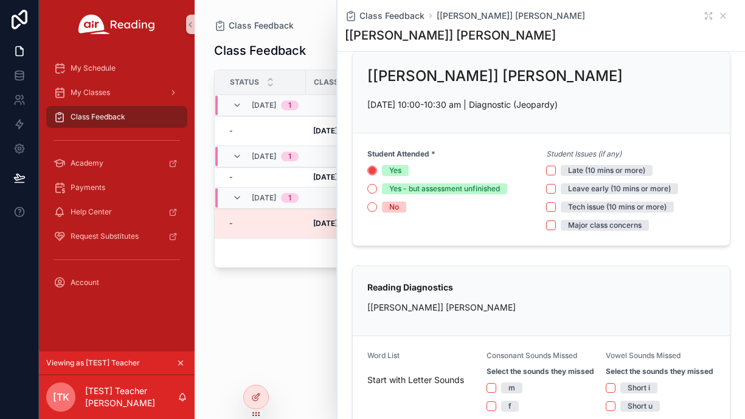
scroll to position [0, 0]
